Goal: Task Accomplishment & Management: Complete application form

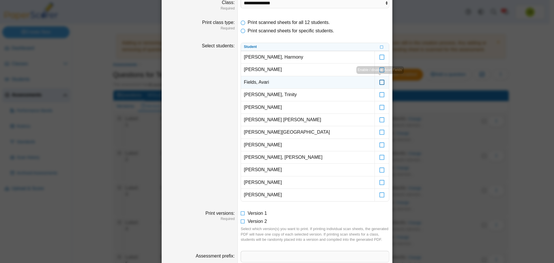
click at [379, 82] on icon at bounding box center [382, 79] width 6 height 5
